Goal: Task Accomplishment & Management: Use online tool/utility

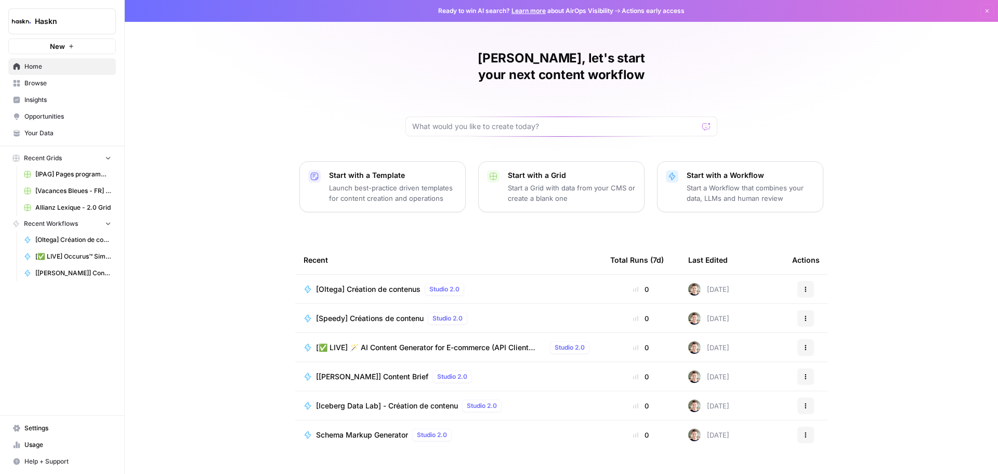
click at [366, 284] on span "[Oltega] Création de contenus" at bounding box center [368, 289] width 105 height 10
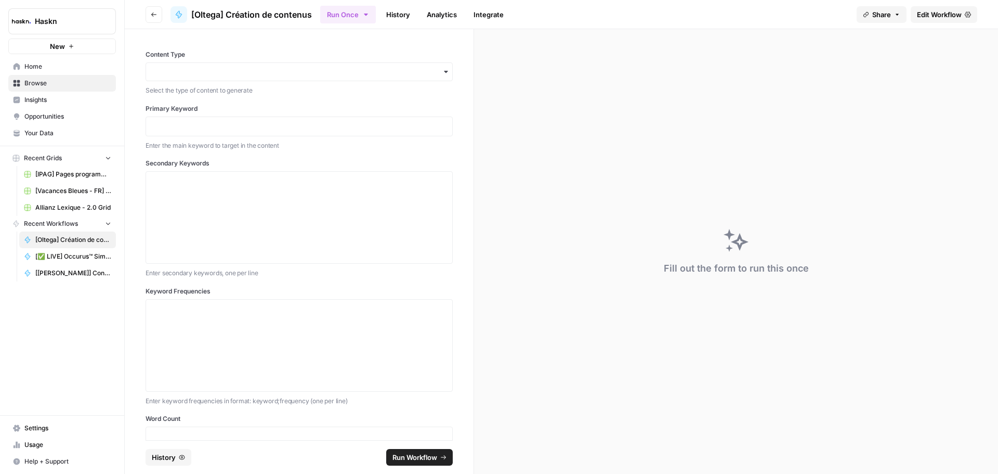
click at [948, 6] on link "Edit Workflow" at bounding box center [944, 14] width 67 height 17
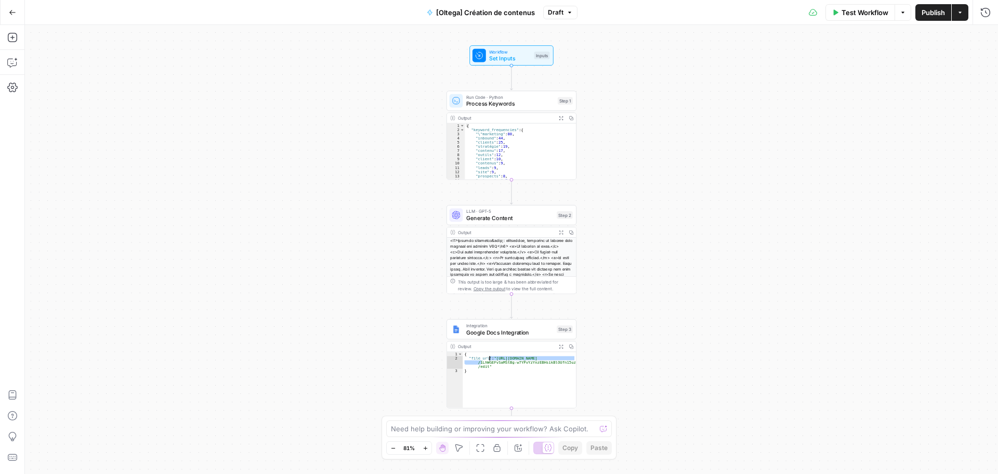
drag, startPoint x: 487, startPoint y: 367, endPoint x: 497, endPoint y: 361, distance: 12.1
click at [497, 361] on div "{ "file_url" : "[URL][DOMAIN_NAME] /1LhWGEFvSaMStBg-w7YPvYzYnzEBHsikBlOUfn15uzO…" at bounding box center [519, 384] width 113 height 64
click at [497, 361] on div "{ "file_url" : "[URL][DOMAIN_NAME] /1LhWGEFvSaMStBg-w7YPvYzYnzEBHsikBlOUfn15uzO…" at bounding box center [519, 380] width 113 height 56
click at [865, 19] on button "Test Workflow" at bounding box center [861, 12] width 70 height 17
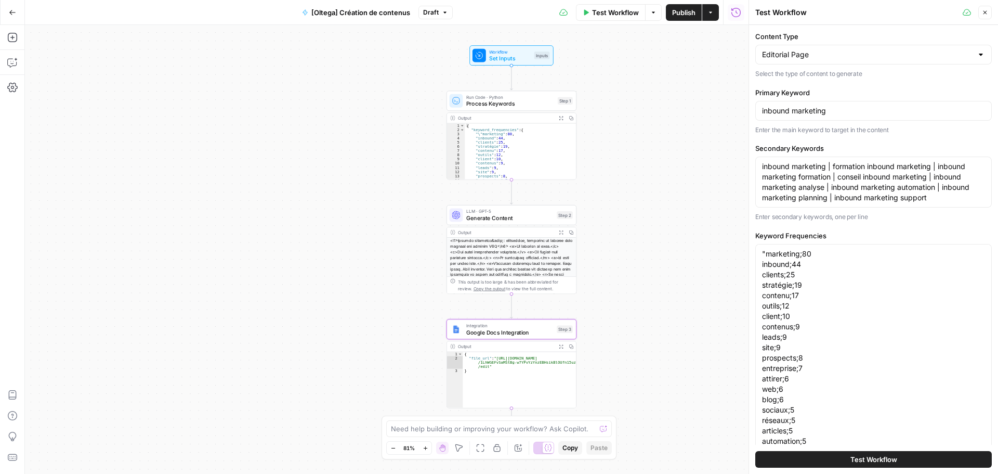
click at [535, 233] on div "Output" at bounding box center [506, 232] width 96 height 7
drag, startPoint x: 496, startPoint y: 356, endPoint x: 534, endPoint y: 375, distance: 42.3
click at [534, 375] on div "{ "file_url" : "[URL][DOMAIN_NAME] /1LhWGEFvSaMStBg-w7YPvYzYnzEBHsikBlOUfn15uzO…" at bounding box center [519, 384] width 113 height 64
type textarea "**********"
click at [626, 11] on span "Test Workflow" at bounding box center [615, 12] width 47 height 10
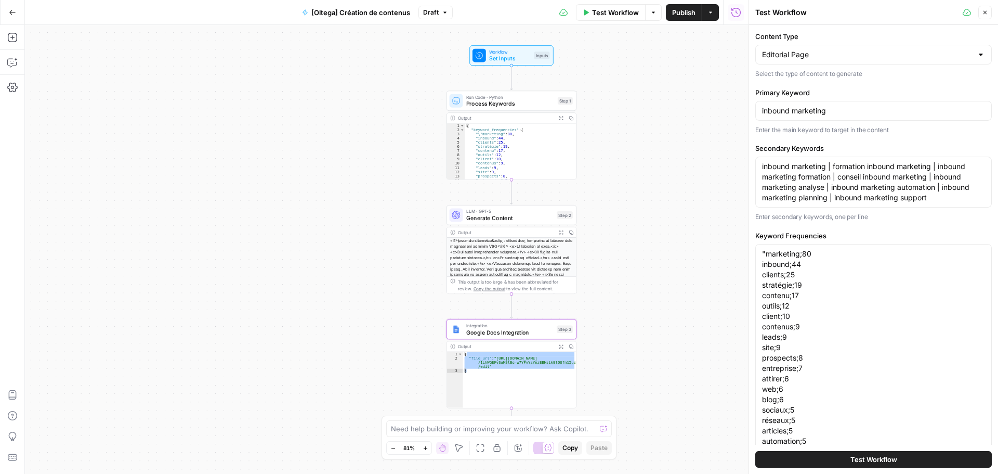
click at [790, 457] on button "Test Workflow" at bounding box center [874, 459] width 237 height 17
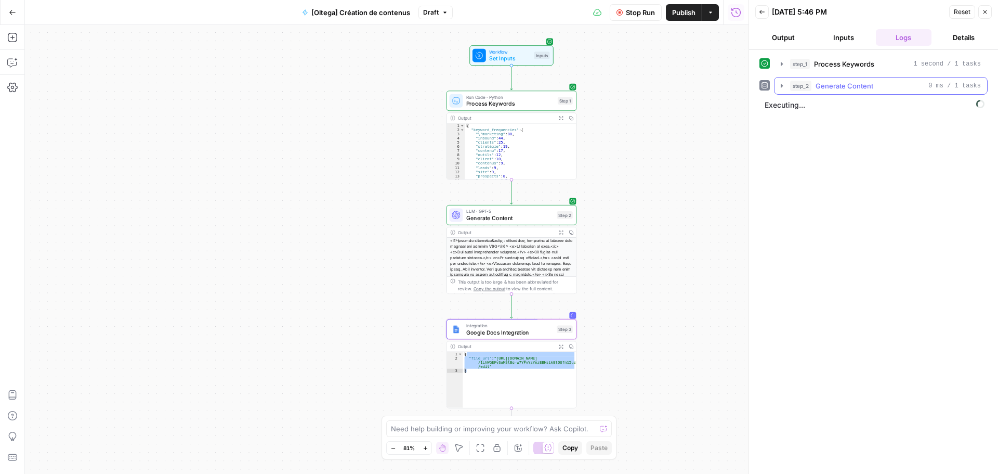
click at [788, 83] on button "step_2 Generate Content 0 ms / 1 tasks" at bounding box center [881, 85] width 213 height 17
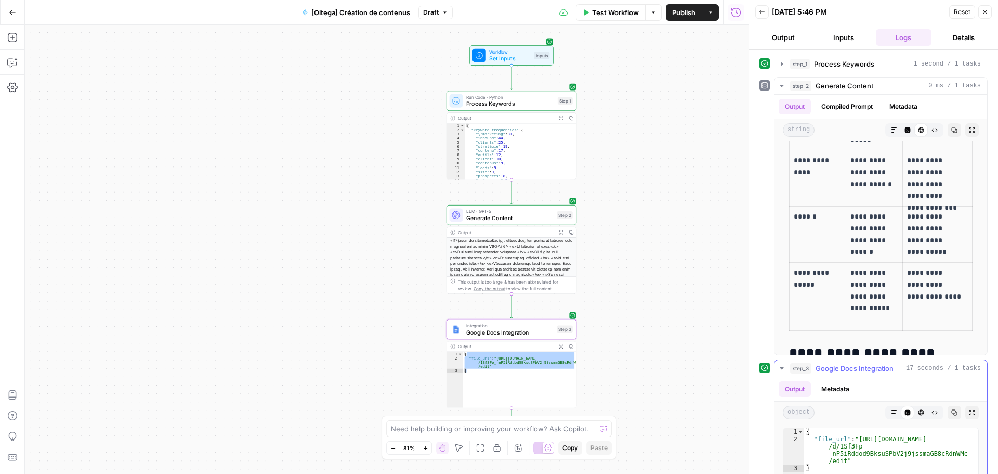
scroll to position [1127, 0]
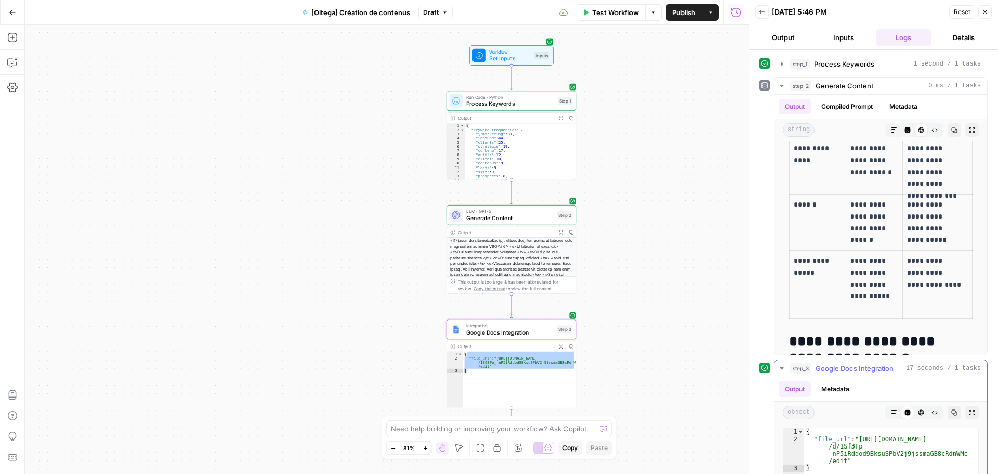
type textarea "**********"
drag, startPoint x: 858, startPoint y: 438, endPoint x: 843, endPoint y: 460, distance: 27.0
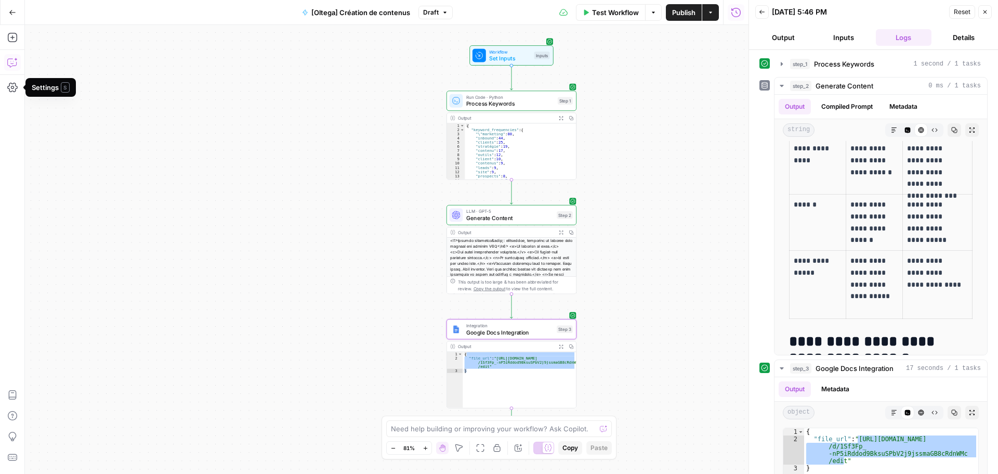
click at [7, 66] on icon "button" at bounding box center [12, 62] width 10 height 10
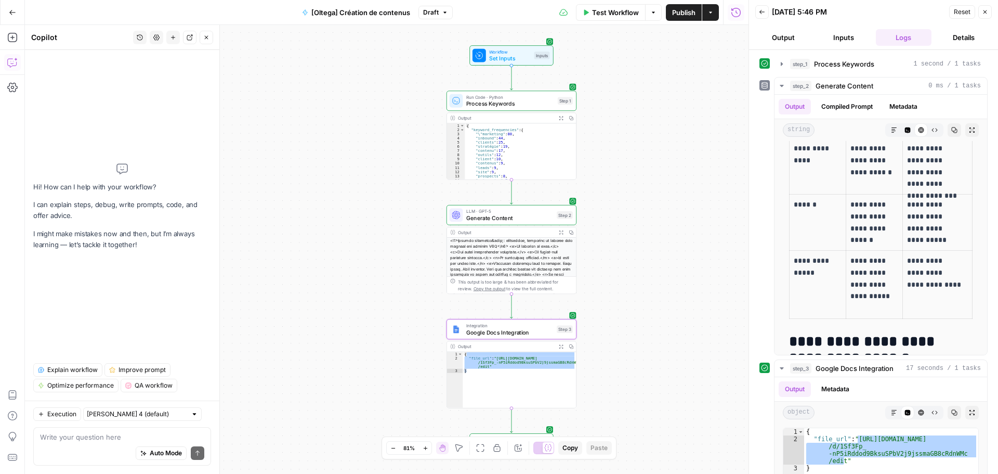
click at [83, 443] on div "Auto Mode Send" at bounding box center [122, 453] width 164 height 23
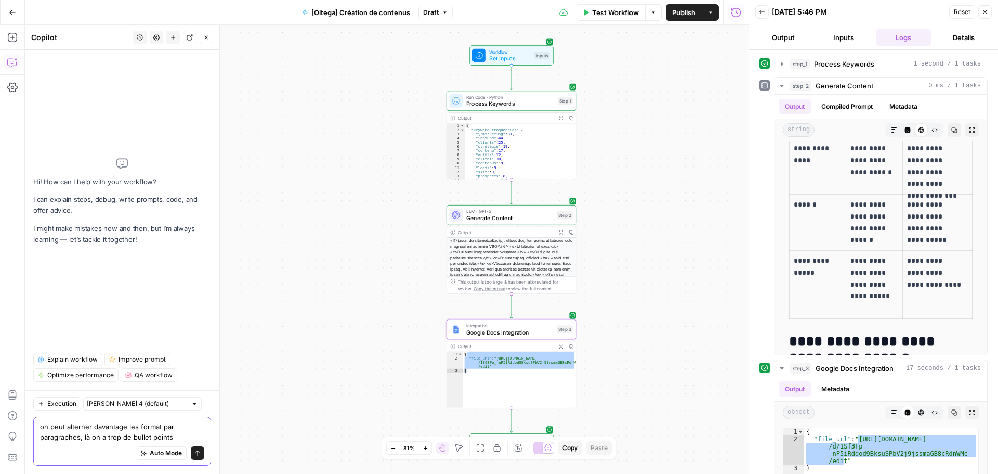
type textarea "on peut alterner davantage les formats par paragraphes, là on a trop de bullet …"
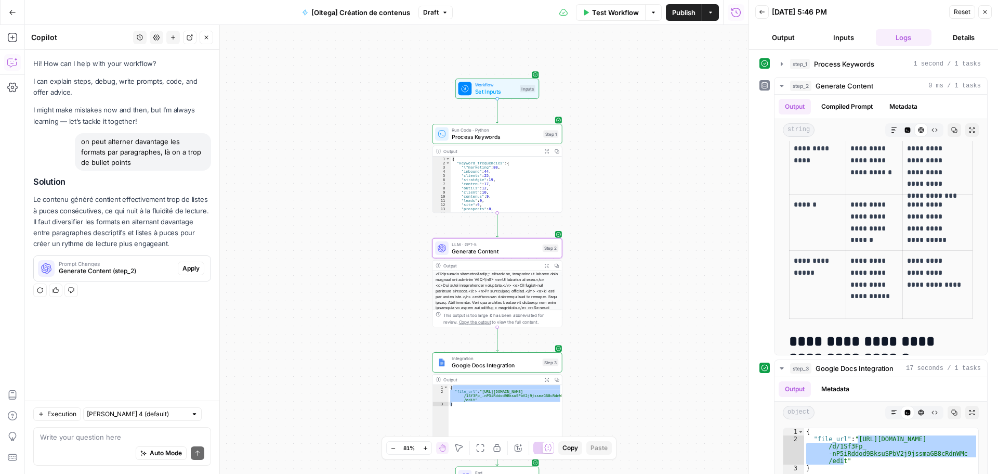
click at [185, 268] on span "Apply" at bounding box center [191, 268] width 17 height 9
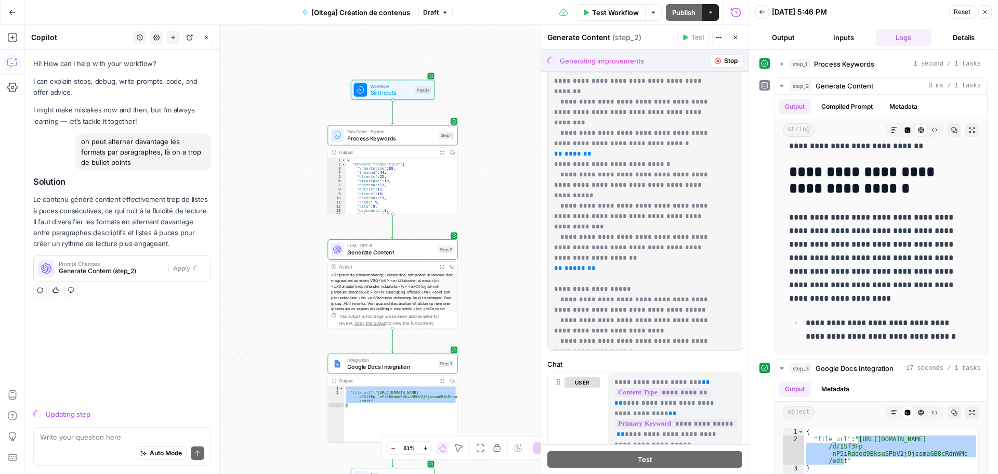
scroll to position [2964, 0]
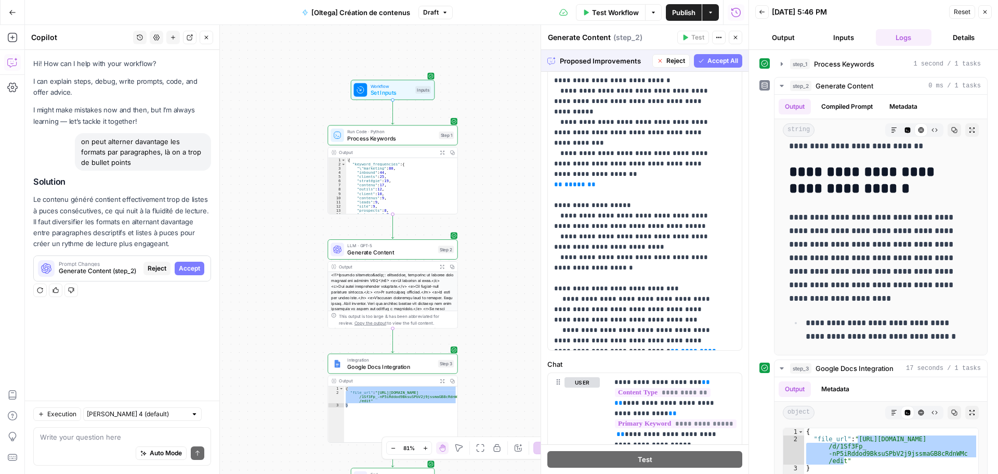
click at [698, 69] on div "Proposed Improvements Reject Accept All" at bounding box center [644, 60] width 207 height 21
click at [700, 67] on button "Accept All" at bounding box center [718, 61] width 48 height 14
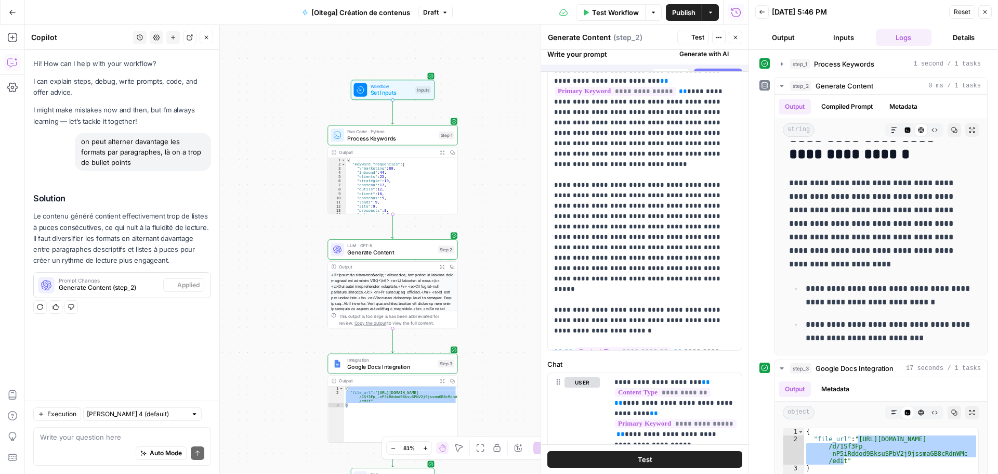
scroll to position [0, 0]
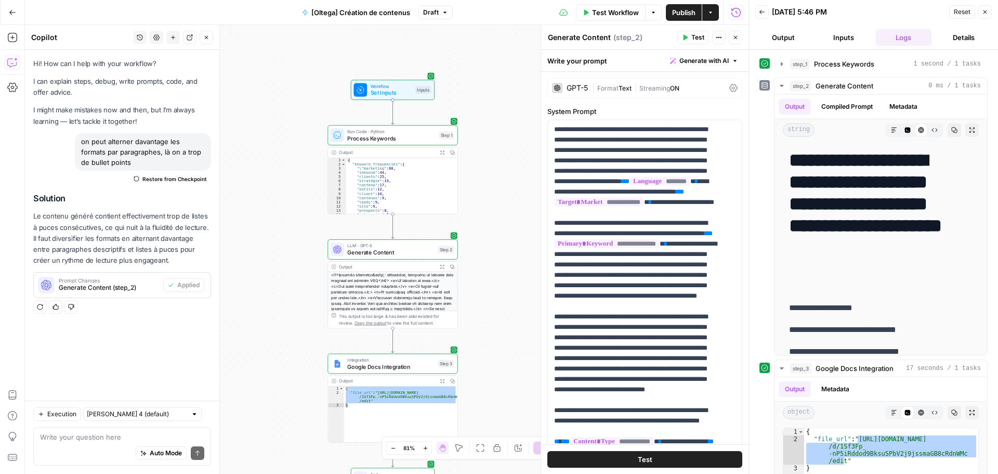
click at [623, 15] on span "Test Workflow" at bounding box center [615, 12] width 47 height 10
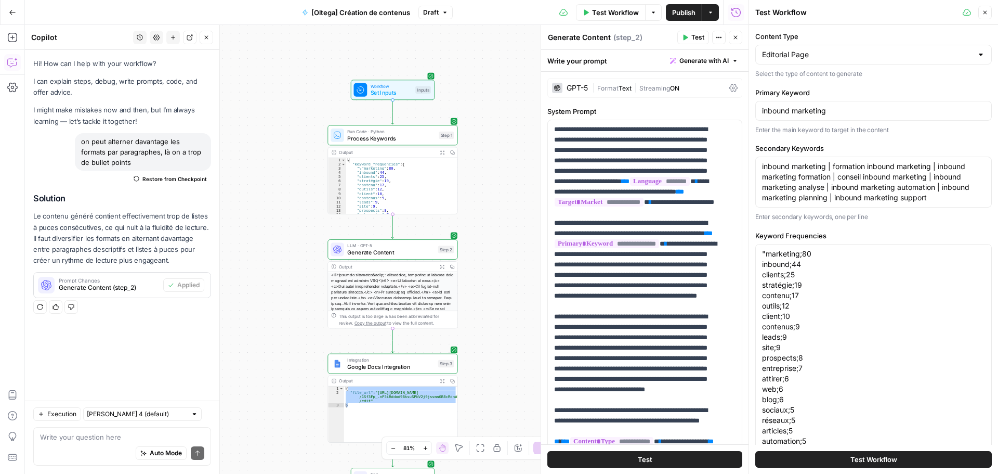
click at [882, 459] on span "Test Workflow" at bounding box center [874, 459] width 47 height 10
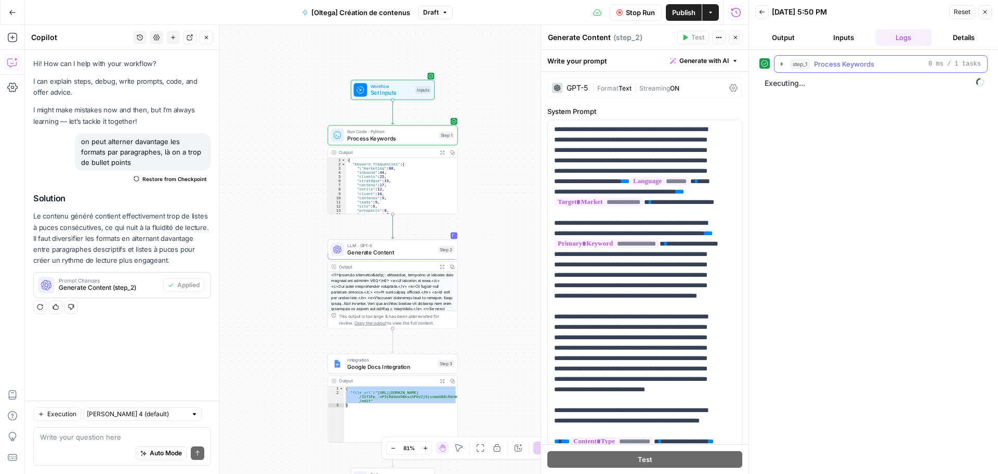
click at [784, 70] on button "step_1 Process Keywords 0 ms / 1 tasks" at bounding box center [881, 64] width 213 height 17
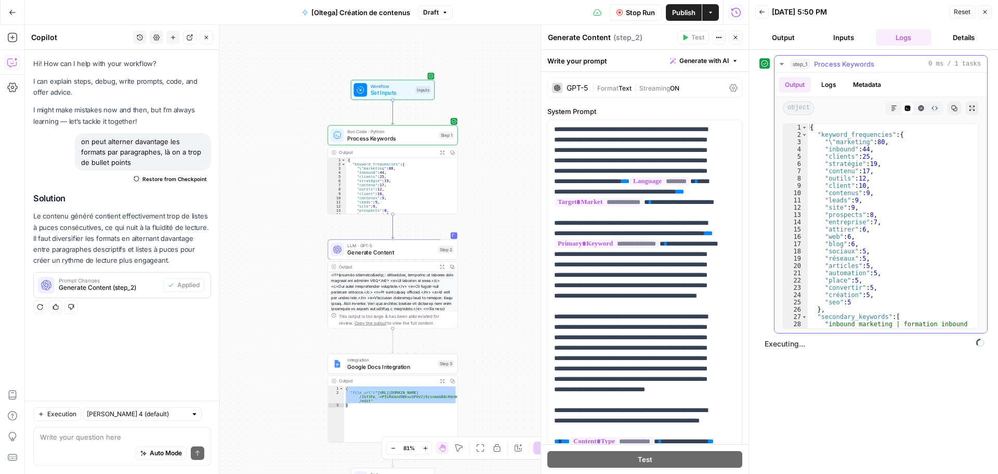
click at [784, 70] on button "step_1 Process Keywords 0 ms / 1 tasks" at bounding box center [881, 64] width 213 height 17
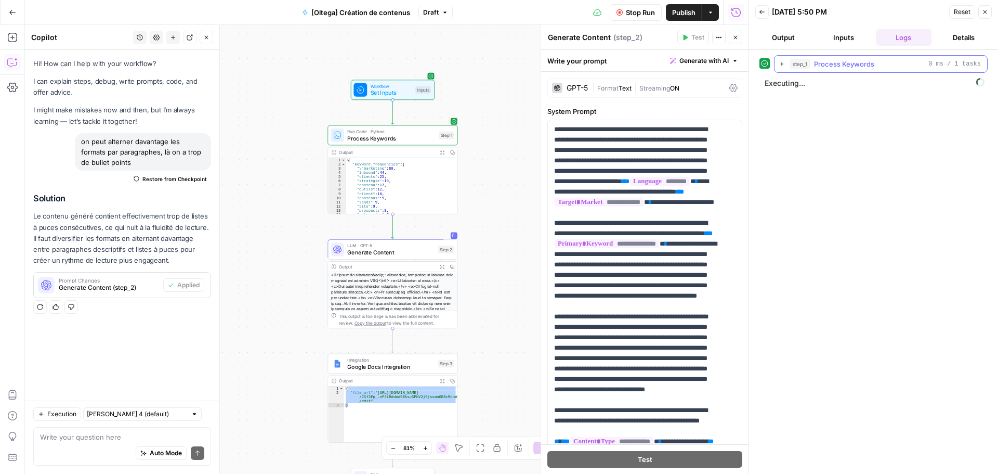
click at [777, 65] on button "step_1 Process Keywords 0 ms / 1 tasks" at bounding box center [881, 64] width 213 height 17
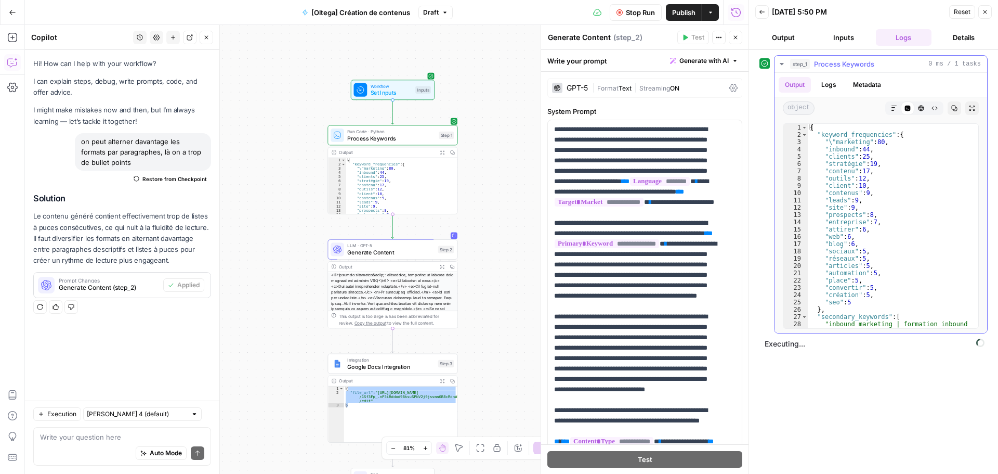
click at [780, 62] on icon "button" at bounding box center [782, 64] width 8 height 8
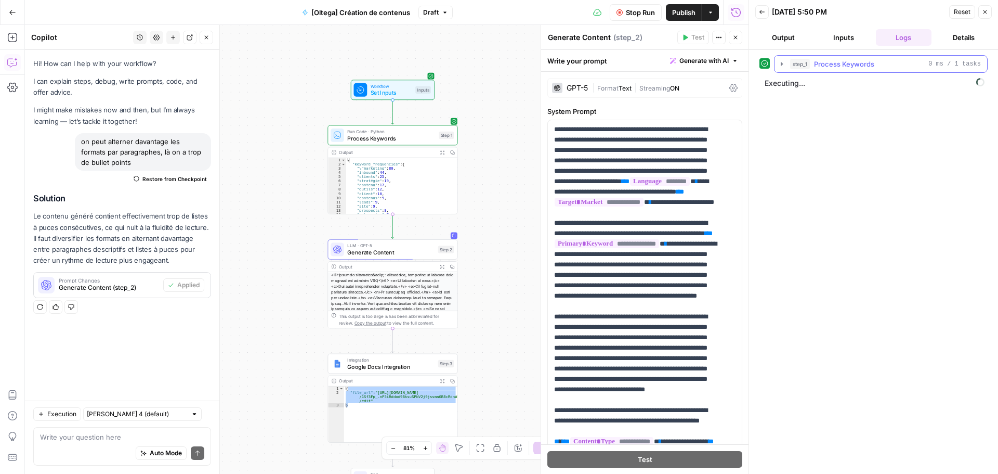
click at [782, 62] on icon "button" at bounding box center [782, 64] width 8 height 8
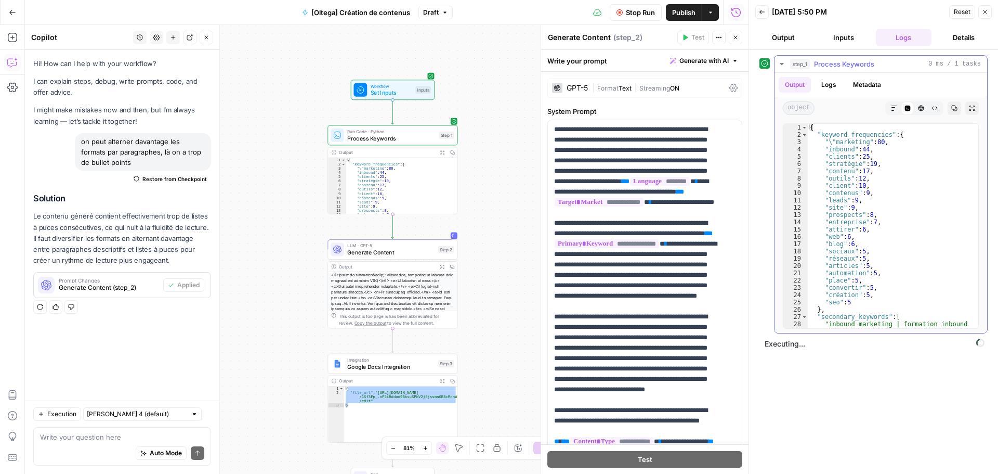
click at [782, 62] on icon "button" at bounding box center [782, 64] width 8 height 8
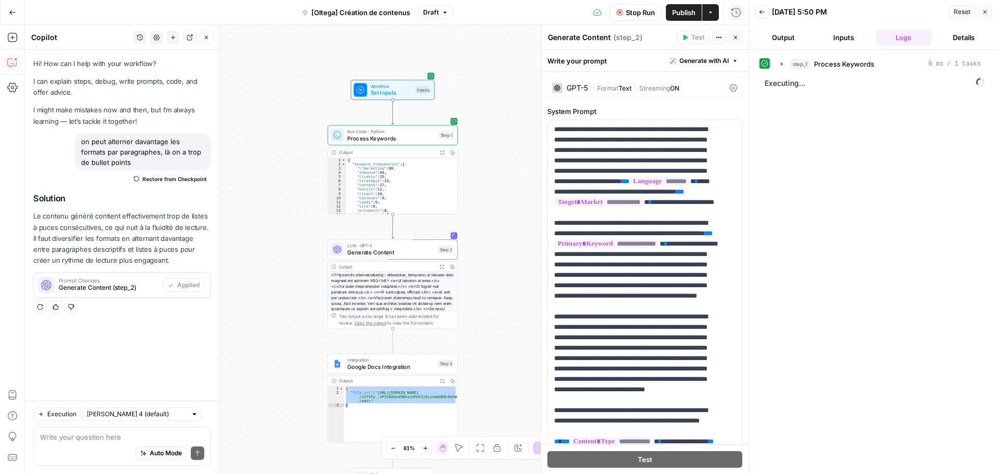
click at [839, 37] on button "Inputs" at bounding box center [844, 37] width 56 height 17
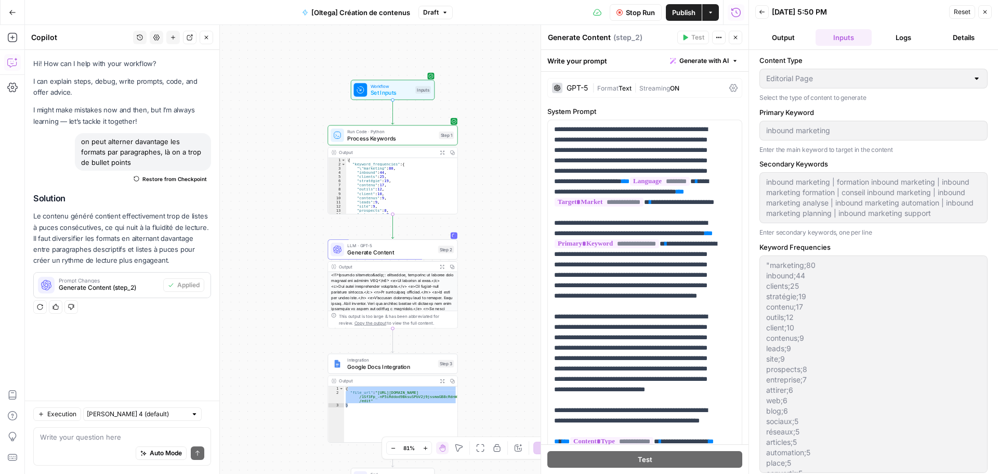
click at [796, 42] on button "Output" at bounding box center [784, 37] width 56 height 17
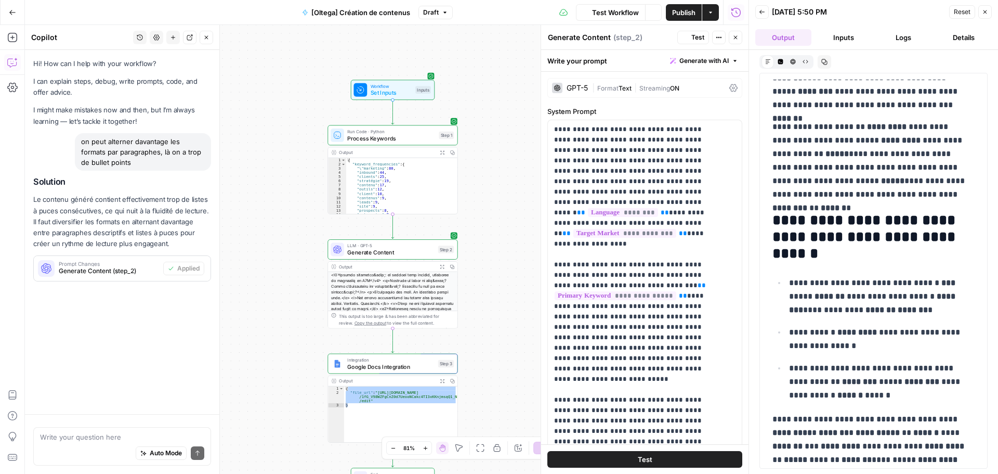
scroll to position [243, 0]
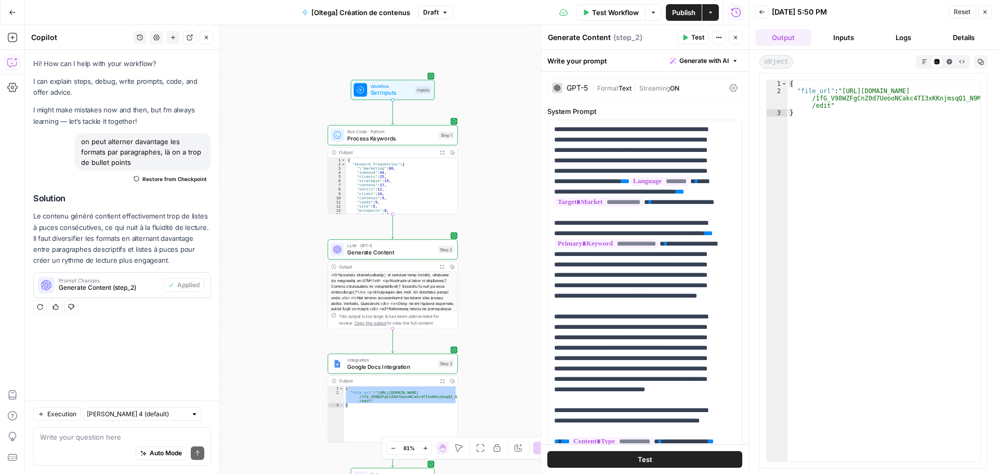
type textarea "**********"
drag, startPoint x: 841, startPoint y: 89, endPoint x: 828, endPoint y: 106, distance: 21.1
click at [828, 106] on div "{ "file_url" : "[URL][DOMAIN_NAME] /1fG_V98WZFgCnZ0d7UeooNCakc4TI3xKKnjmsqQ1_N9…" at bounding box center [884, 278] width 193 height 396
